Goal: Book appointment/travel/reservation

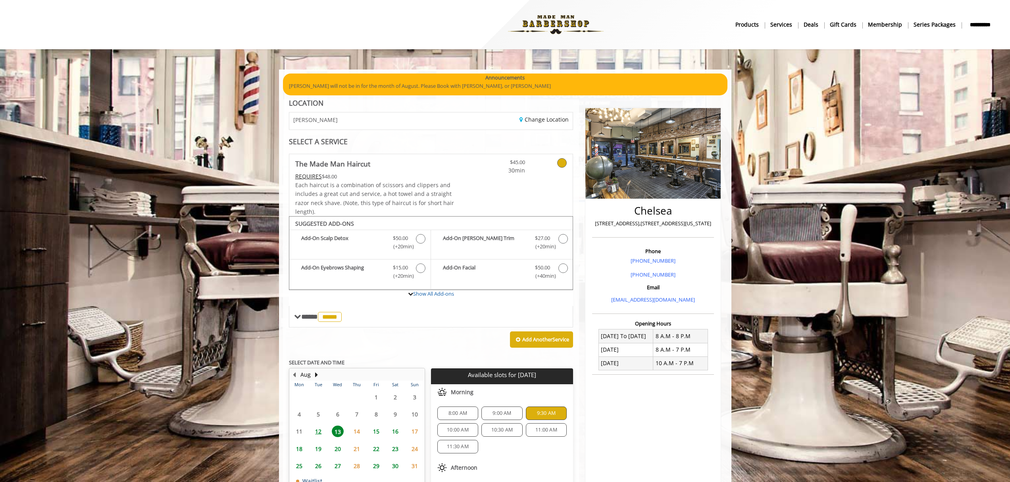
scroll to position [96, 0]
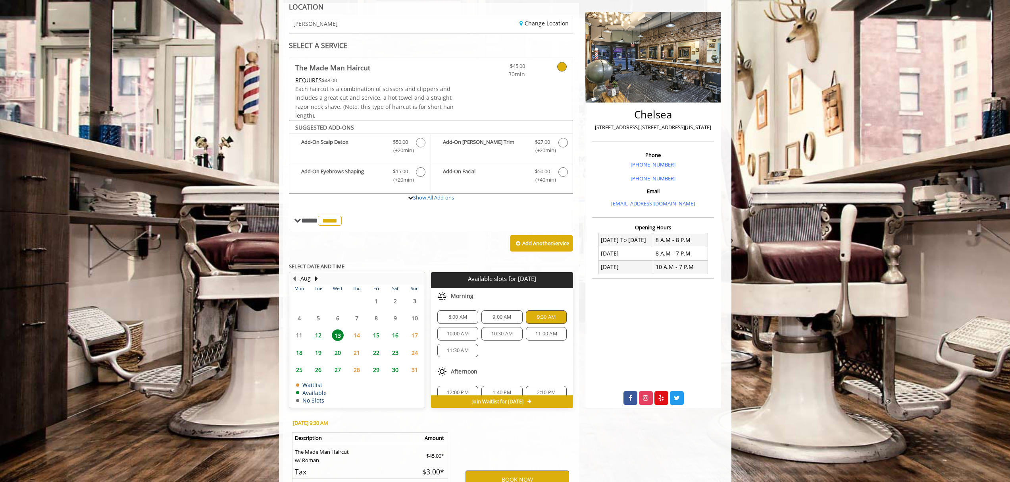
click at [452, 44] on div "SELECT A SERVICE" at bounding box center [431, 46] width 285 height 8
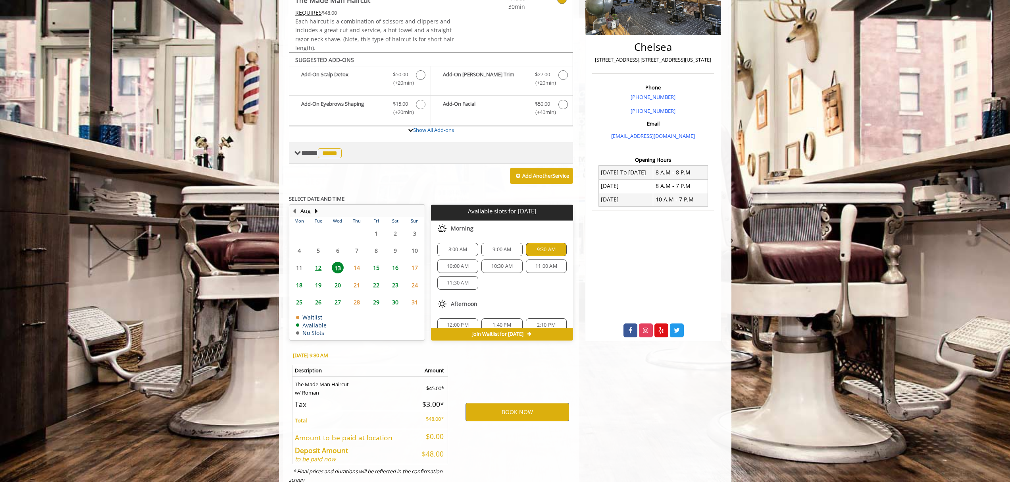
scroll to position [162, 0]
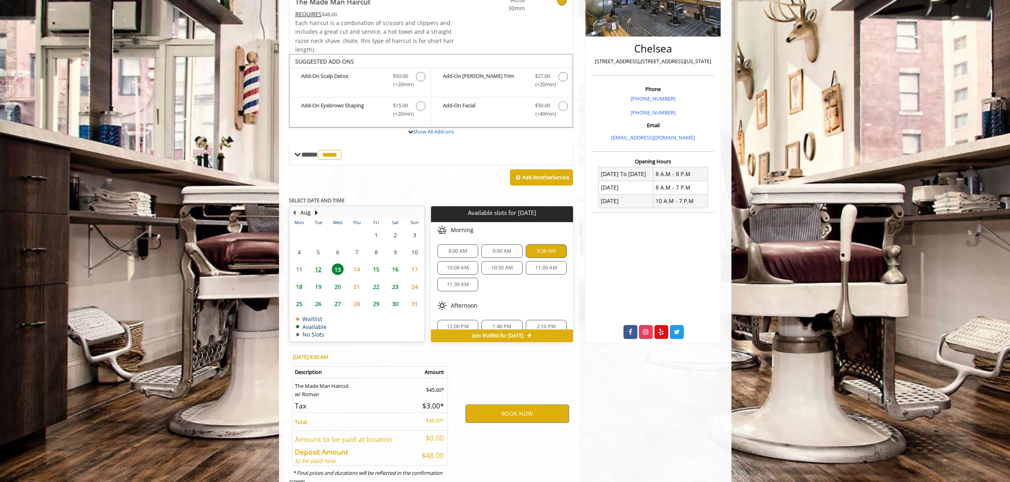
click at [508, 254] on div "9:00 AM" at bounding box center [502, 250] width 41 height 13
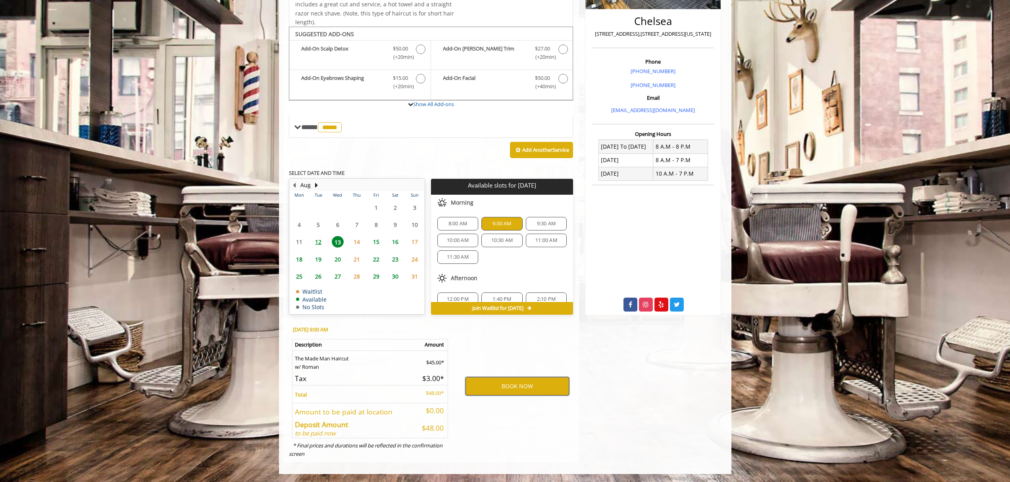
click at [493, 386] on button "BOOK NOW" at bounding box center [518, 386] width 104 height 18
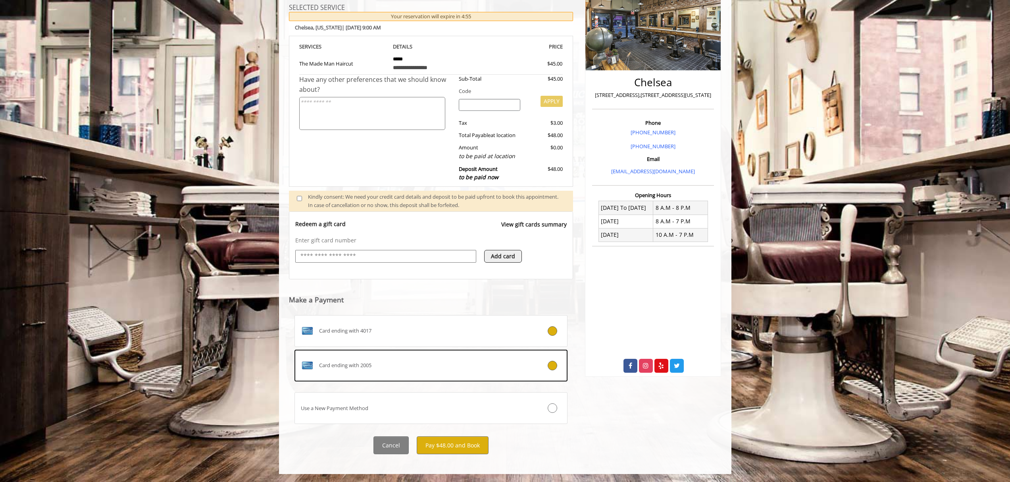
scroll to position [127, 0]
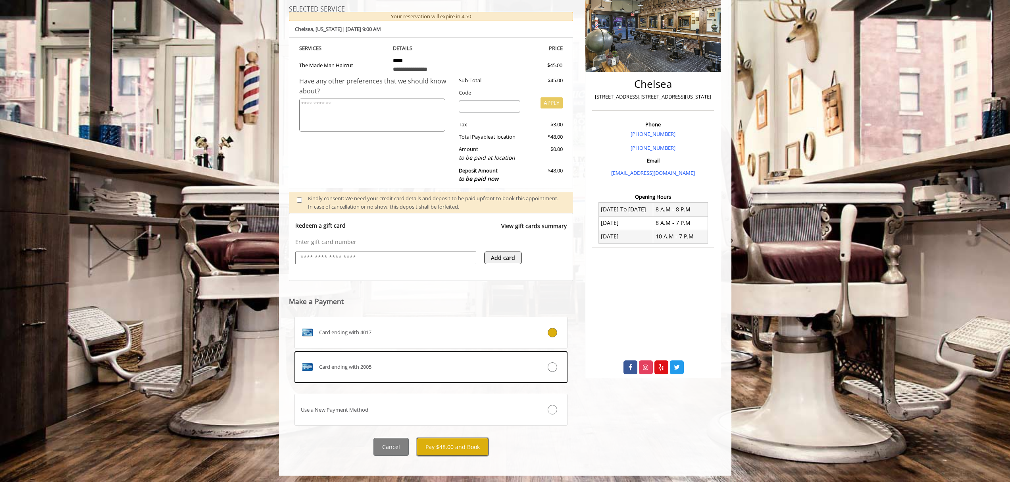
click at [467, 444] on button "Pay $48.00 and Book" at bounding box center [453, 446] width 72 height 18
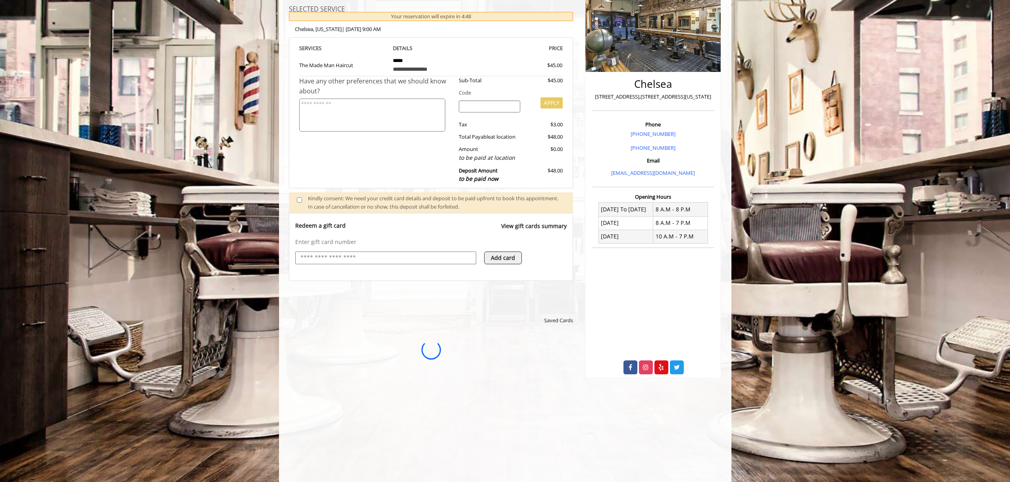
scroll to position [0, 0]
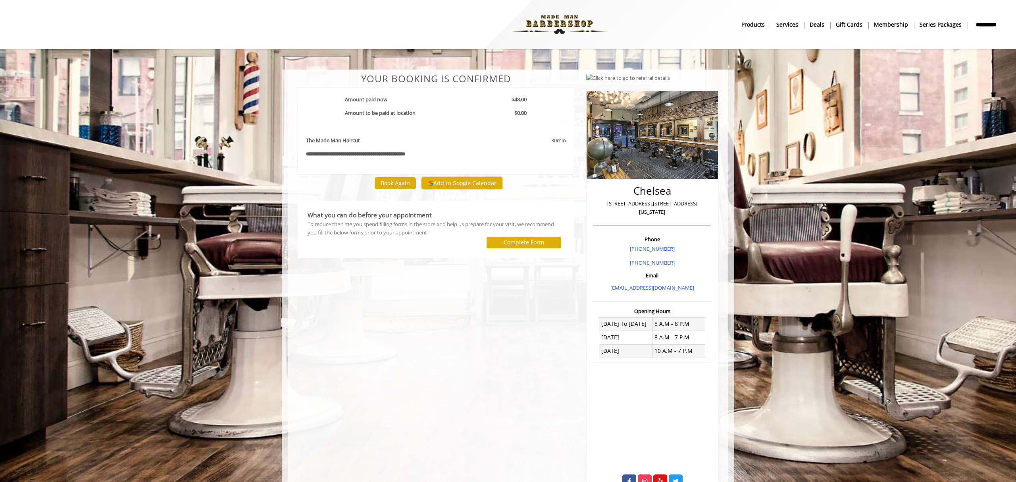
click at [488, 185] on button "Add to Google Calendar" at bounding box center [462, 183] width 81 height 12
